Goal: Transaction & Acquisition: Purchase product/service

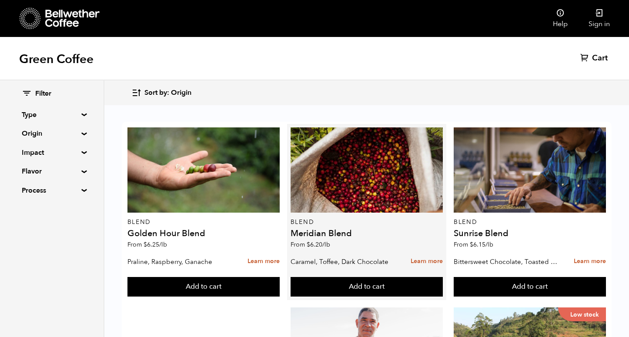
scroll to position [413, 0]
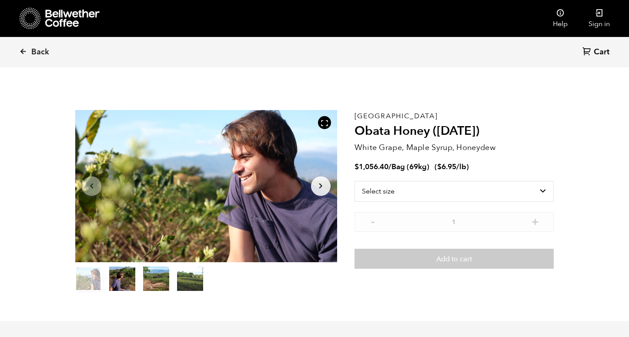
scroll to position [379, 463]
click at [39, 53] on span "Back" at bounding box center [40, 52] width 18 height 10
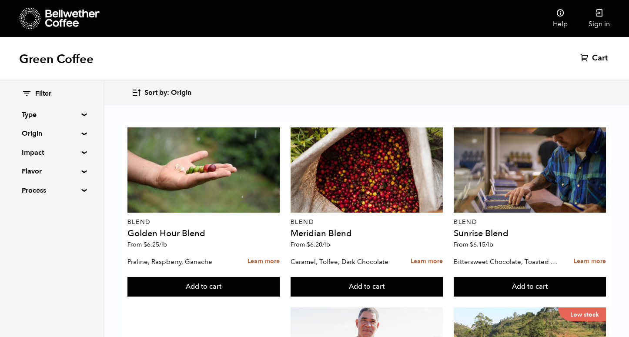
scroll to position [552, 0]
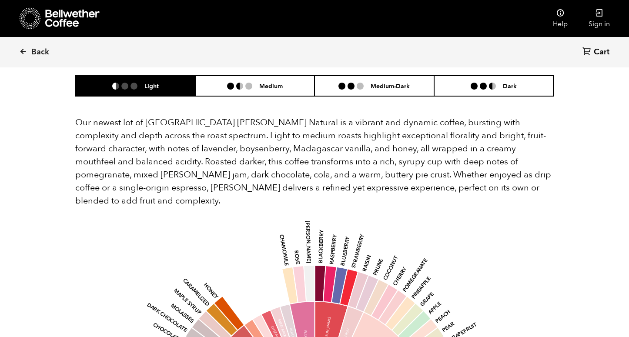
scroll to position [739, 0]
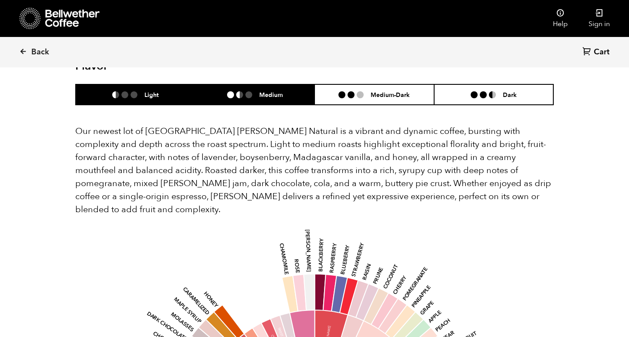
click at [275, 91] on h6 "Medium" at bounding box center [270, 94] width 23 height 7
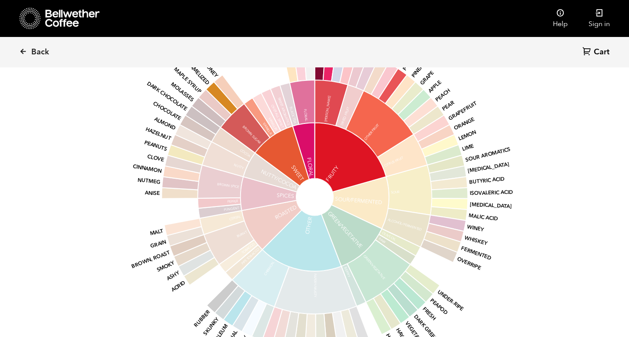
scroll to position [970, 0]
